Goal: Find specific page/section: Find specific page/section

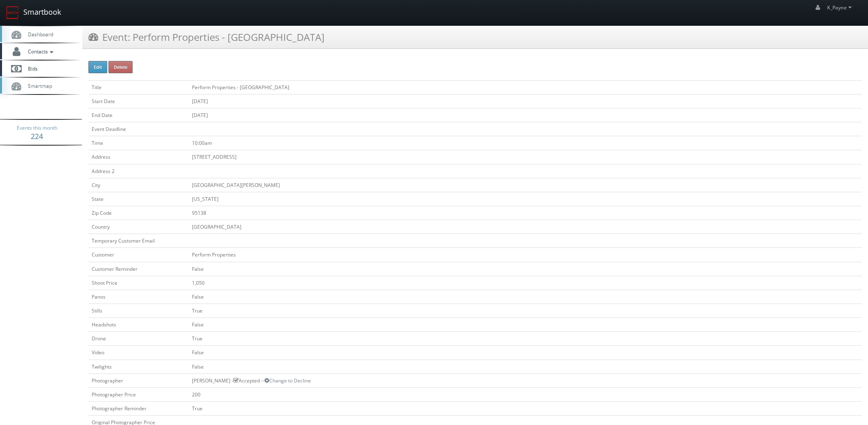
click at [45, 13] on link "Smartbook" at bounding box center [33, 12] width 67 height 25
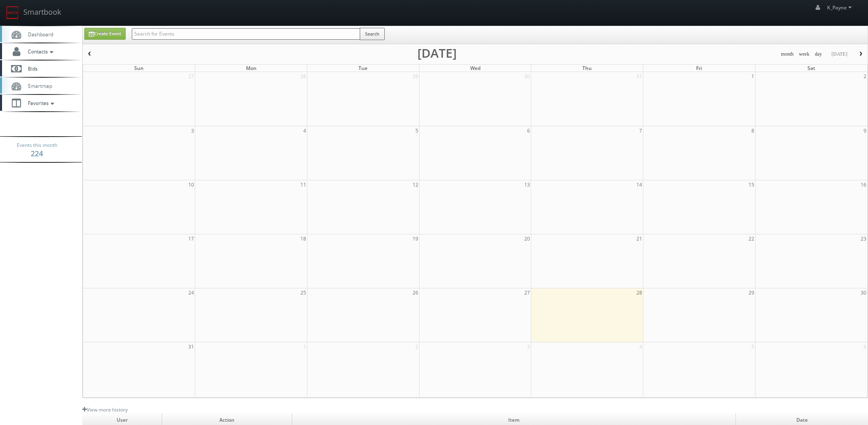
click at [148, 33] on input "text" at bounding box center [246, 33] width 228 height 11
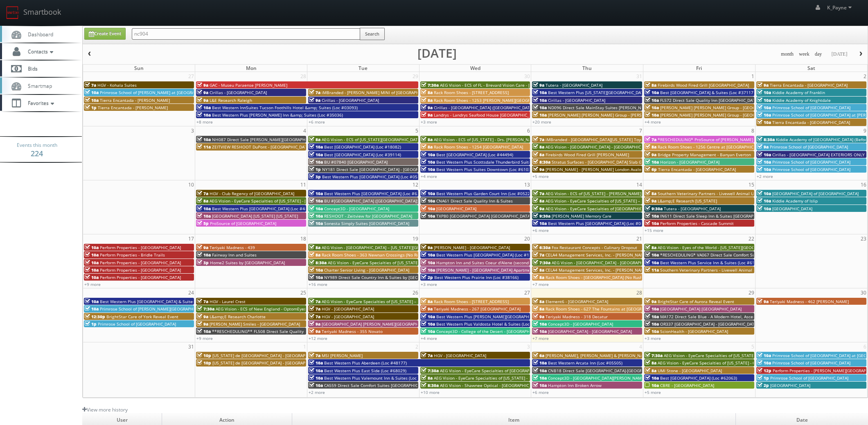
type input "nc904"
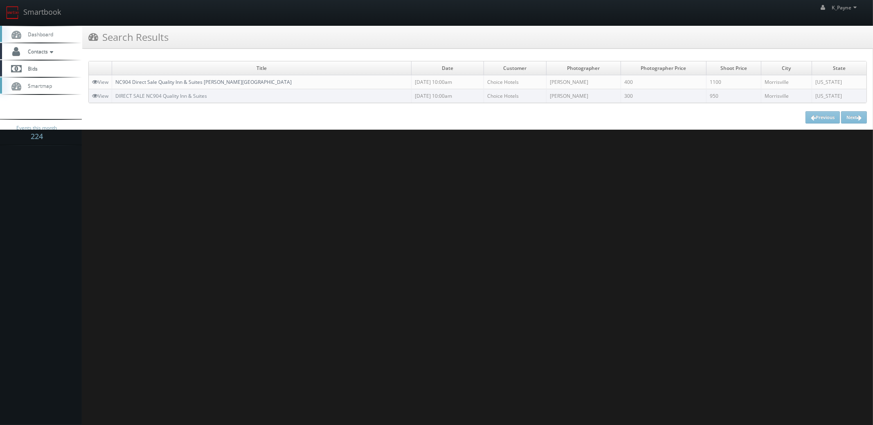
click at [188, 84] on link "NC904 Direct Sale Quality Inn & Suites Raleigh Durham Airport" at bounding box center [203, 82] width 176 height 7
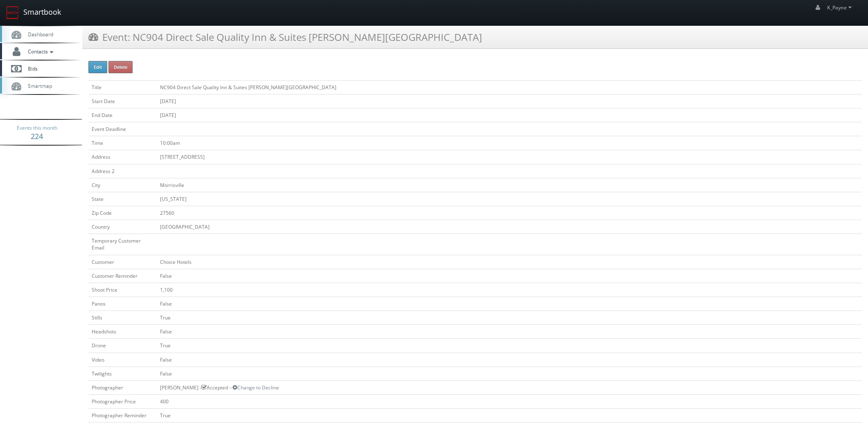
click at [50, 11] on link "Smartbook" at bounding box center [33, 12] width 67 height 25
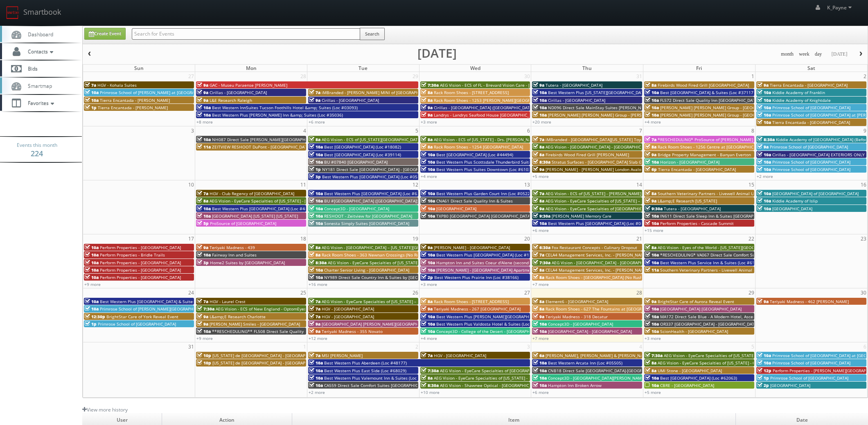
click at [200, 36] on input "text" at bounding box center [246, 33] width 228 height 11
type input "mo561"
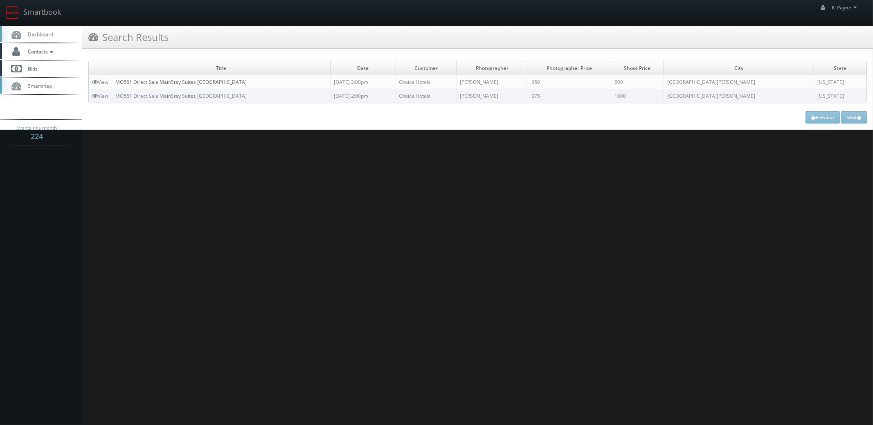
click at [215, 83] on link "MO561 Direct Sale MainStay Suites [GEOGRAPHIC_DATA]" at bounding box center [180, 82] width 131 height 7
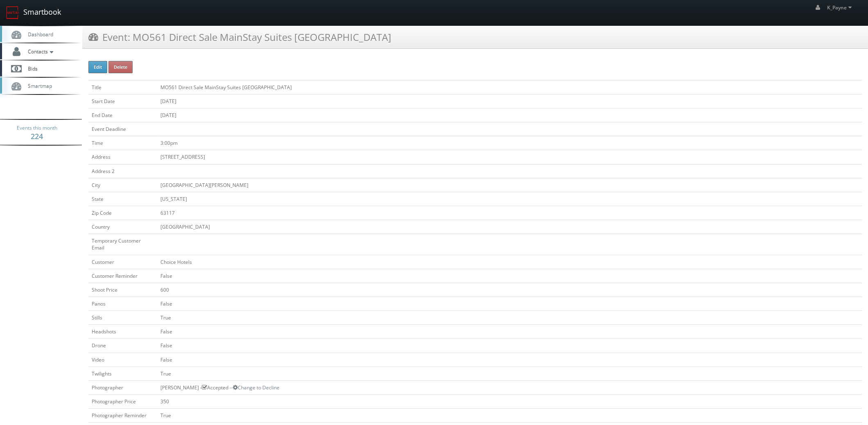
click at [45, 13] on link "Smartbook" at bounding box center [33, 12] width 67 height 25
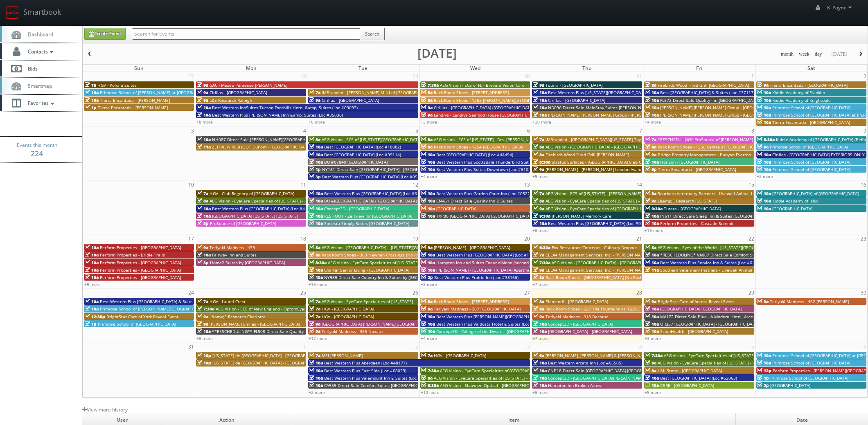
click at [170, 34] on input "text" at bounding box center [246, 33] width 228 height 11
type input "nm323"
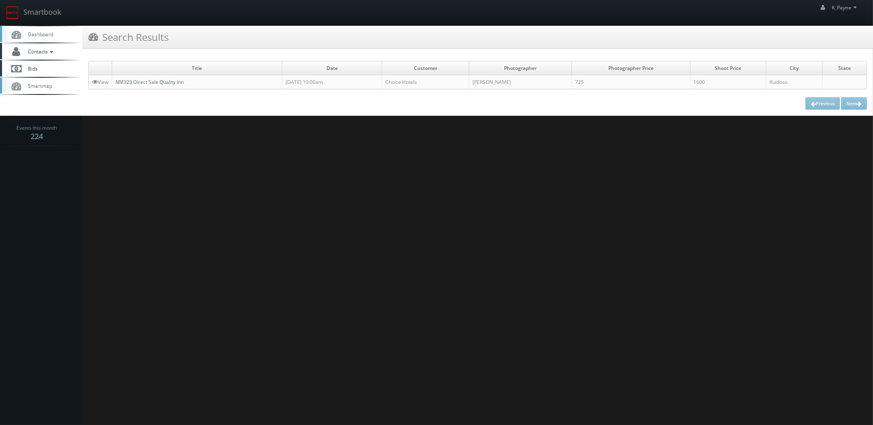
click at [160, 82] on link "NM323 Direct Sale Quality Inn" at bounding box center [149, 82] width 68 height 7
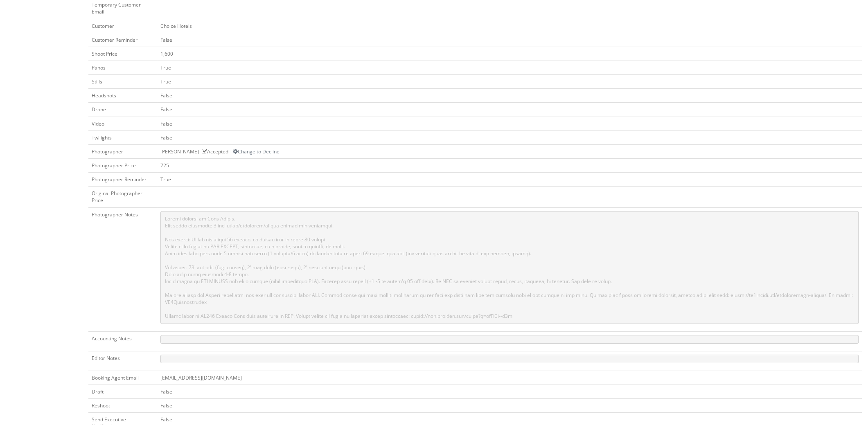
scroll to position [246, 0]
